Goal: Complete application form

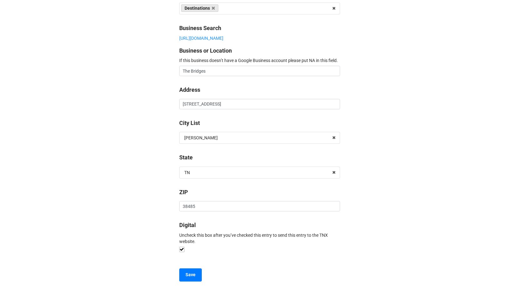
scroll to position [319, 0]
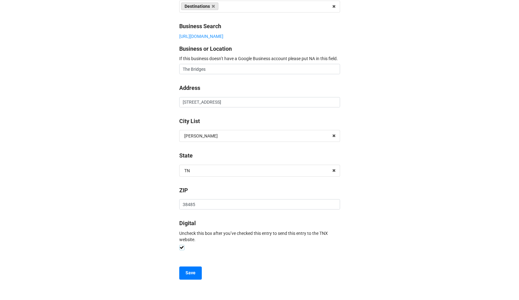
click at [179, 245] on label at bounding box center [181, 245] width 5 height 0
type textarea "x"
checkbox input "false"
click at [188, 272] on b "Save" at bounding box center [190, 272] width 10 height 7
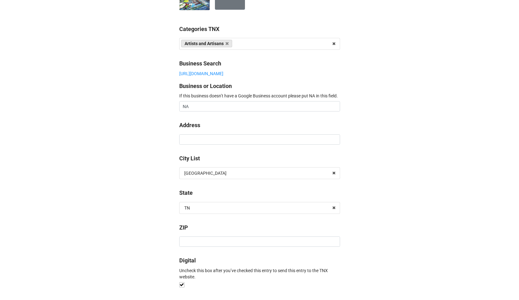
scroll to position [313, 0]
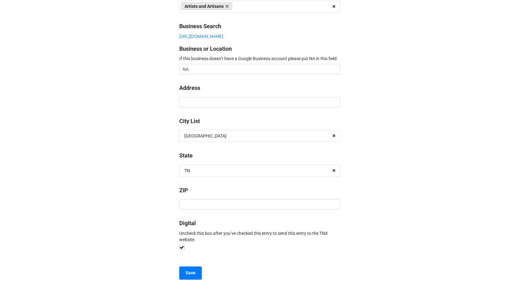
click at [179, 245] on label at bounding box center [181, 245] width 5 height 0
type textarea "x"
checkbox input "false"
click at [195, 273] on button "Save" at bounding box center [190, 272] width 23 height 13
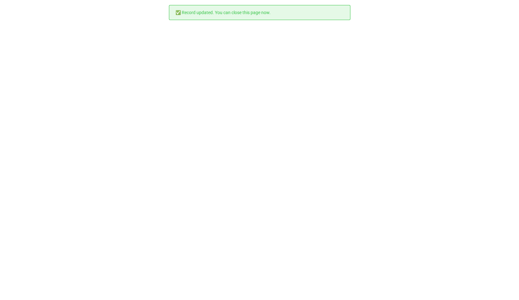
scroll to position [0, 0]
